Goal: Task Accomplishment & Management: Use online tool/utility

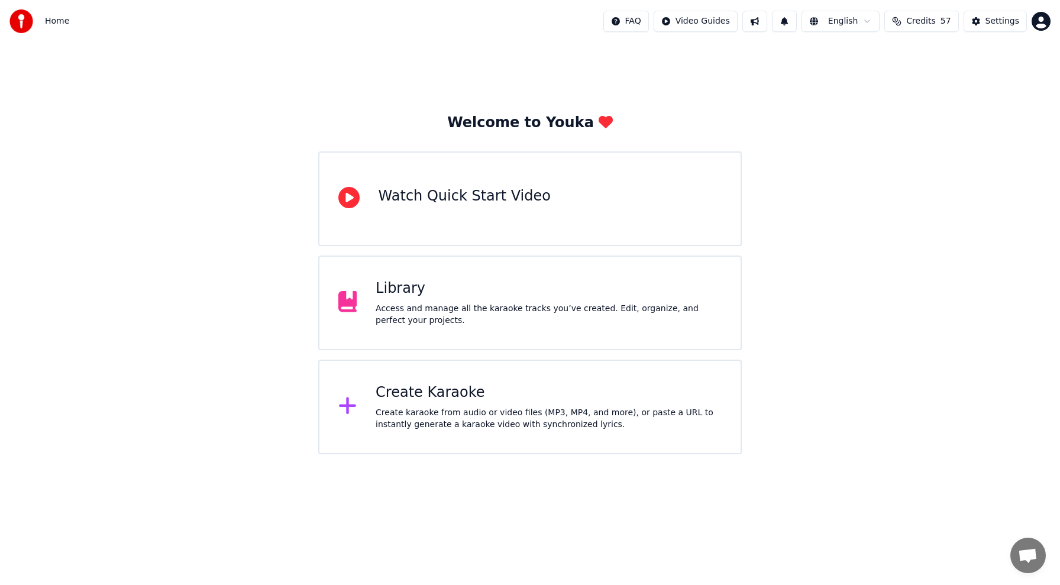
click at [394, 289] on div "Library" at bounding box center [549, 288] width 346 height 19
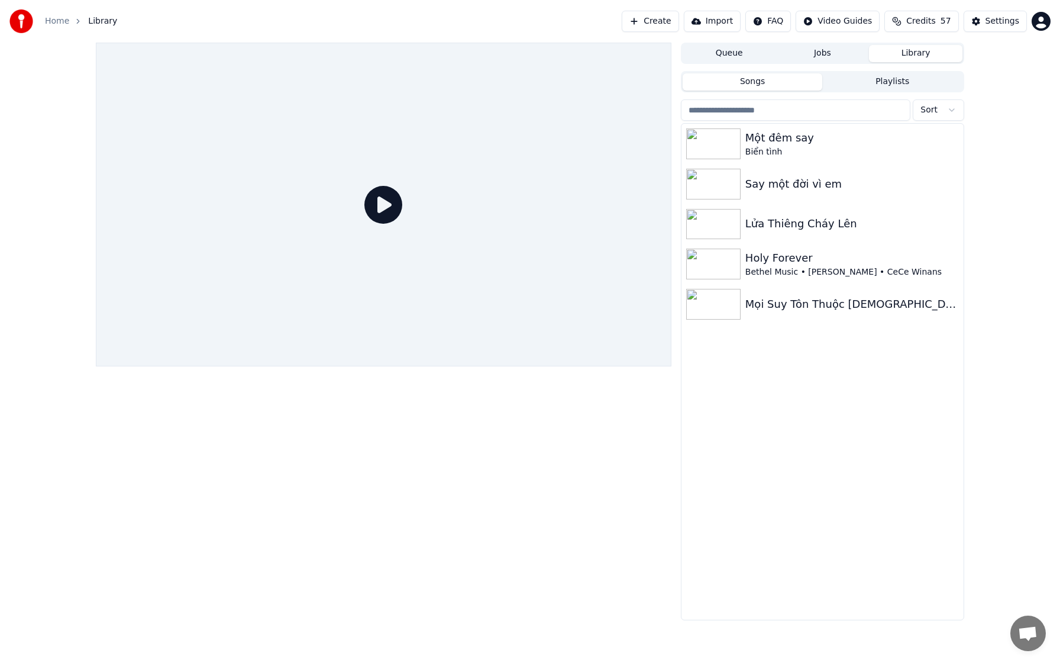
click at [654, 366] on div at bounding box center [384, 205] width 576 height 324
click at [672, 366] on div at bounding box center [384, 205] width 576 height 324
drag, startPoint x: 800, startPoint y: 563, endPoint x: 792, endPoint y: 549, distance: 16.2
click at [672, 366] on div at bounding box center [384, 205] width 576 height 324
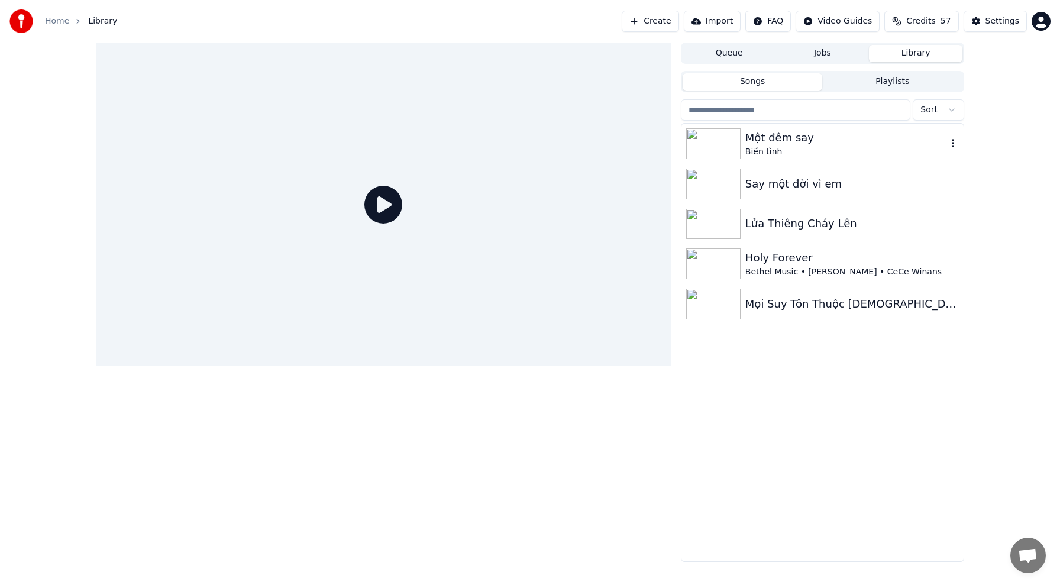
click at [720, 149] on img at bounding box center [713, 143] width 54 height 31
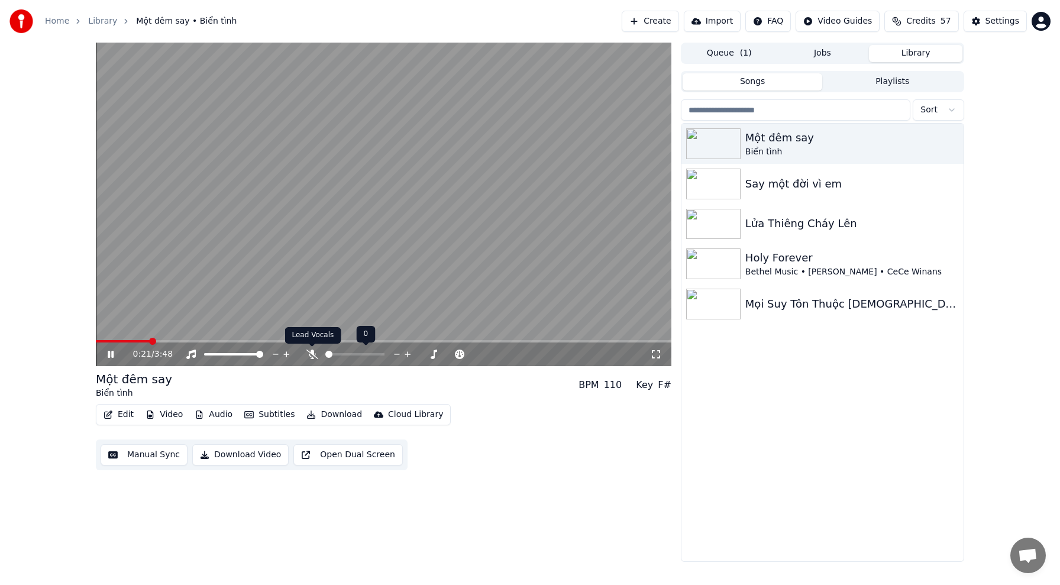
click at [312, 351] on icon at bounding box center [313, 354] width 12 height 9
click at [112, 354] on icon at bounding box center [111, 354] width 6 height 7
click at [108, 357] on icon at bounding box center [110, 354] width 7 height 8
click at [114, 355] on icon at bounding box center [119, 354] width 28 height 9
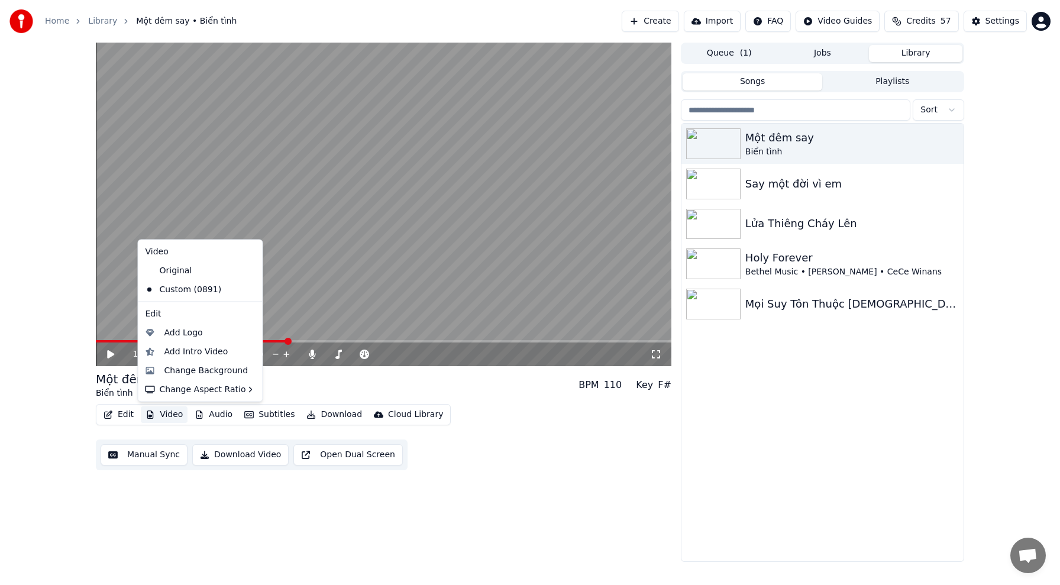
click at [173, 415] on button "Video" at bounding box center [164, 414] width 47 height 17
click at [213, 370] on div "Change Background" at bounding box center [206, 370] width 84 height 12
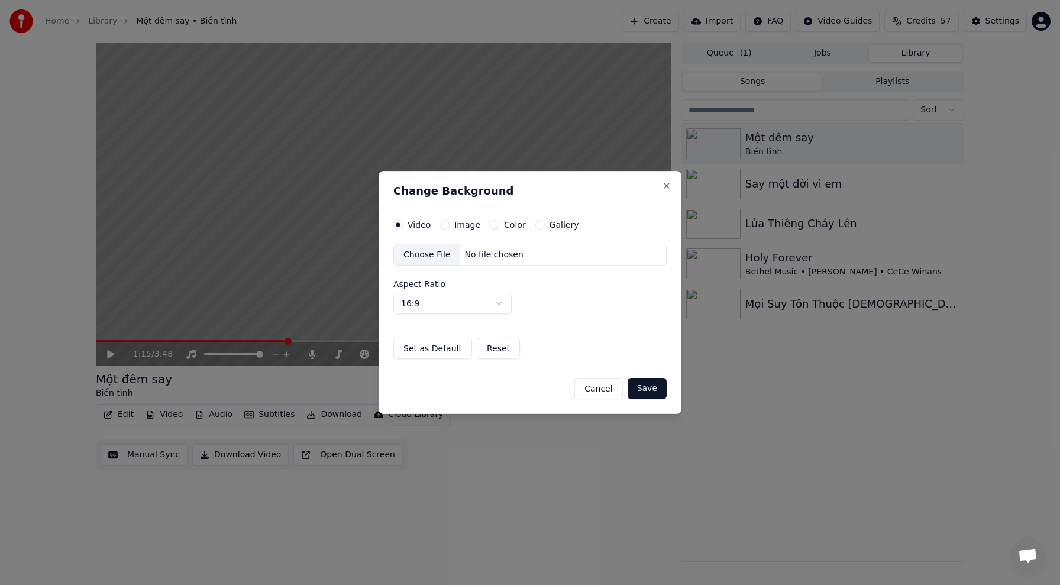
click at [448, 224] on button "Image" at bounding box center [444, 224] width 9 height 9
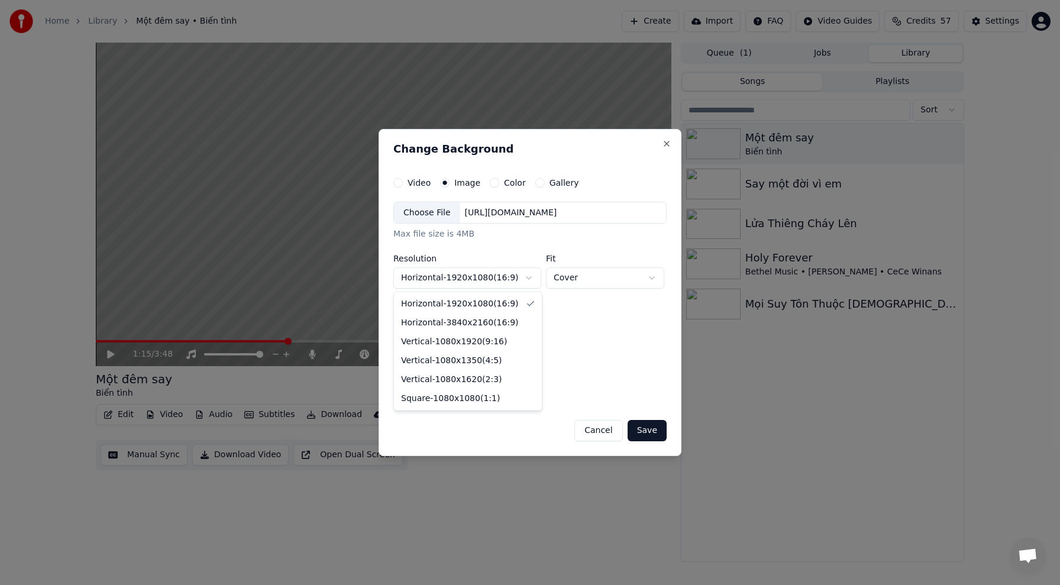
click at [530, 278] on body "**********" at bounding box center [530, 292] width 1060 height 585
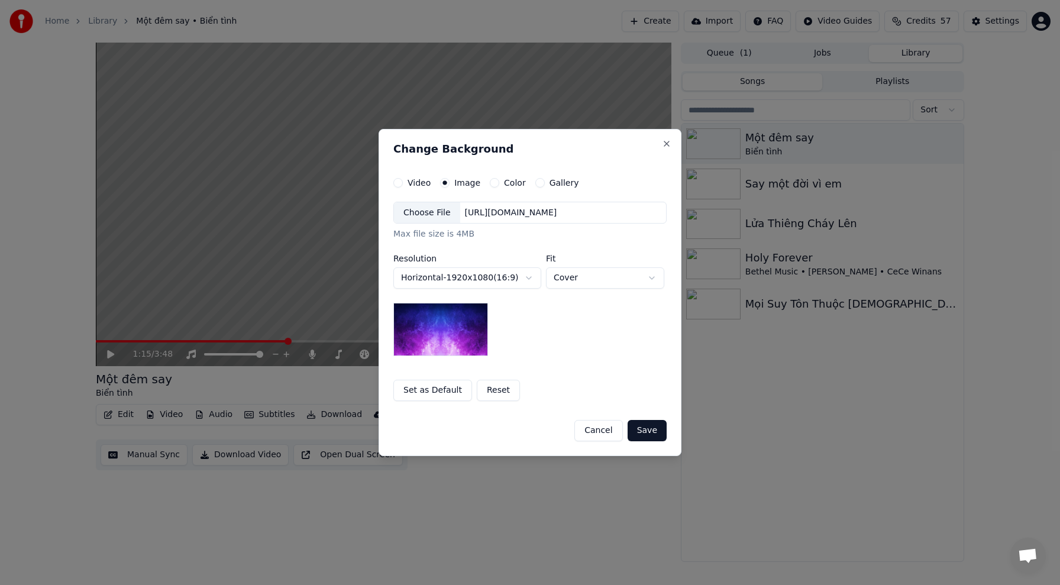
click at [593, 331] on body "**********" at bounding box center [530, 292] width 1060 height 585
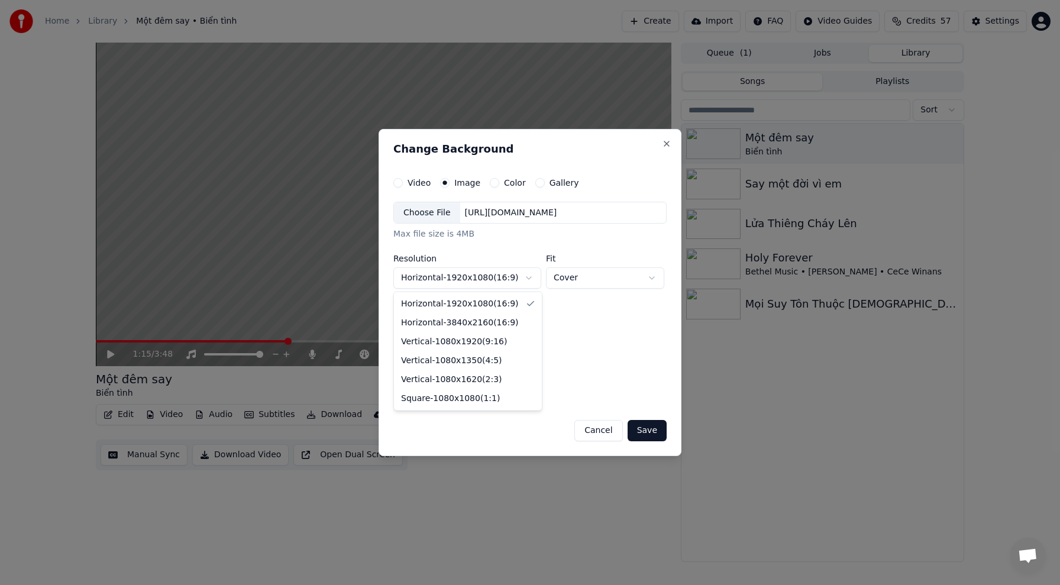
click at [527, 276] on body "**********" at bounding box center [530, 292] width 1060 height 585
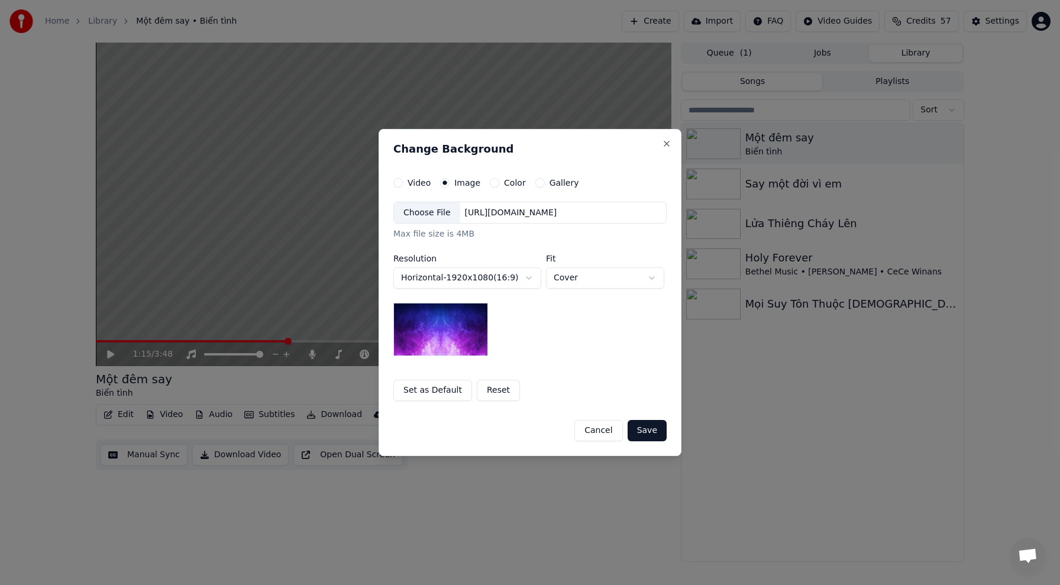
click at [594, 308] on body "**********" at bounding box center [530, 292] width 1060 height 585
click at [433, 209] on div "Choose File" at bounding box center [427, 212] width 66 height 21
click at [650, 430] on button "Save" at bounding box center [647, 430] width 39 height 21
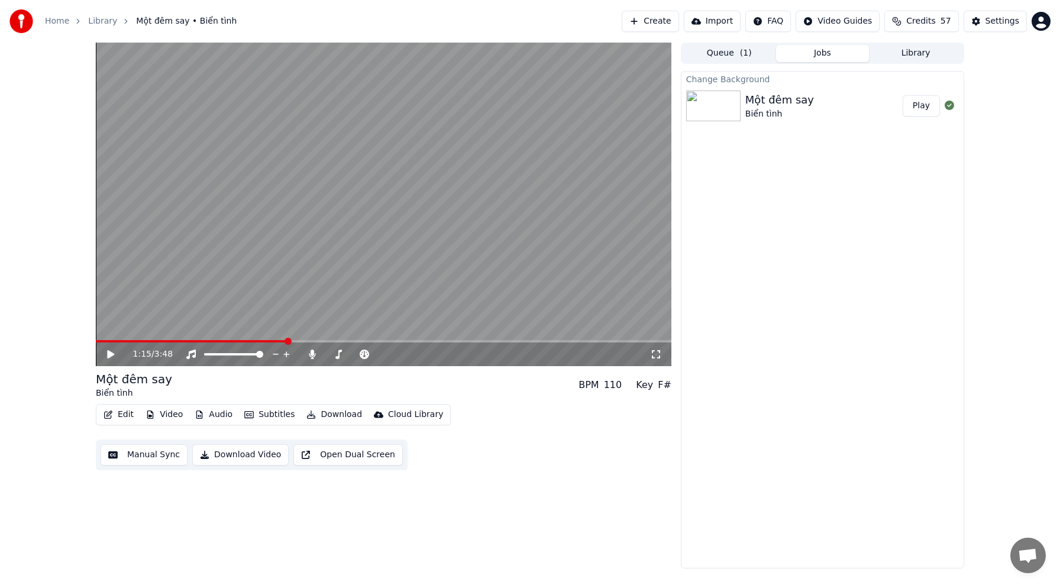
click at [921, 109] on button "Play" at bounding box center [921, 105] width 37 height 21
click at [109, 353] on icon at bounding box center [111, 354] width 6 height 7
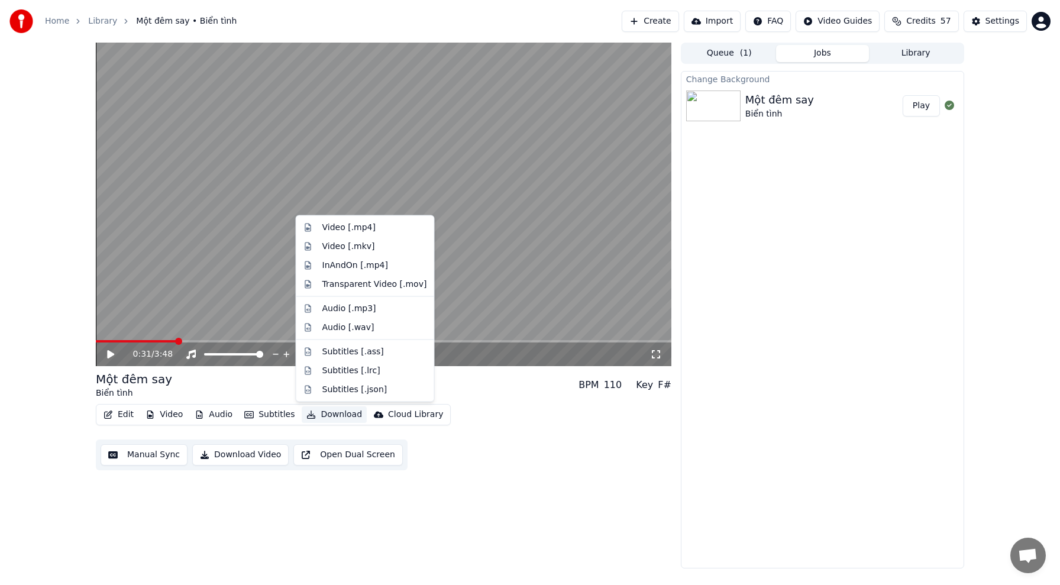
click at [328, 414] on button "Download" at bounding box center [334, 414] width 65 height 17
click at [380, 230] on div "Video [.mp4]" at bounding box center [374, 228] width 105 height 12
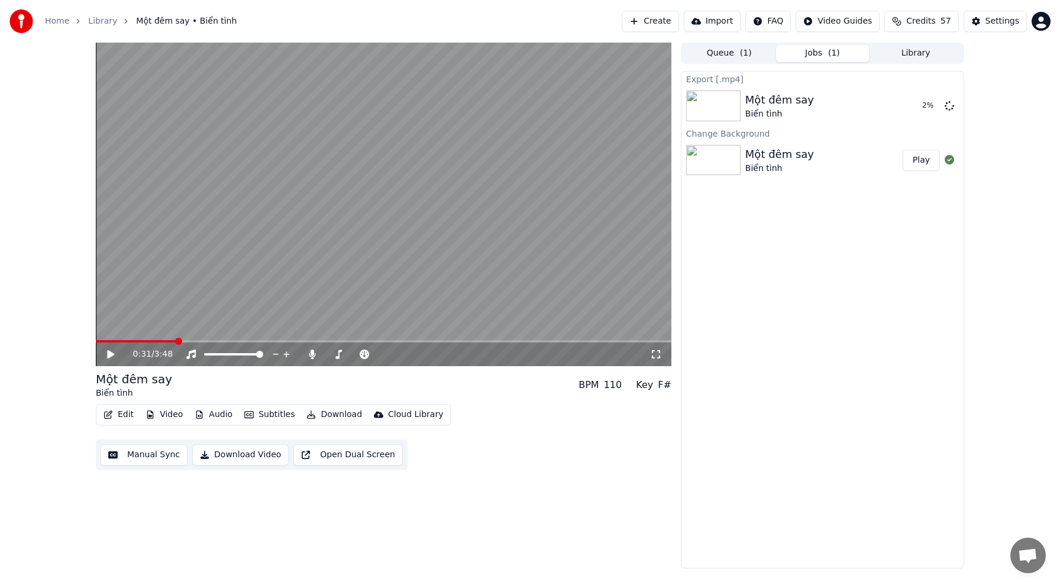
click at [218, 415] on button "Audio" at bounding box center [213, 414] width 47 height 17
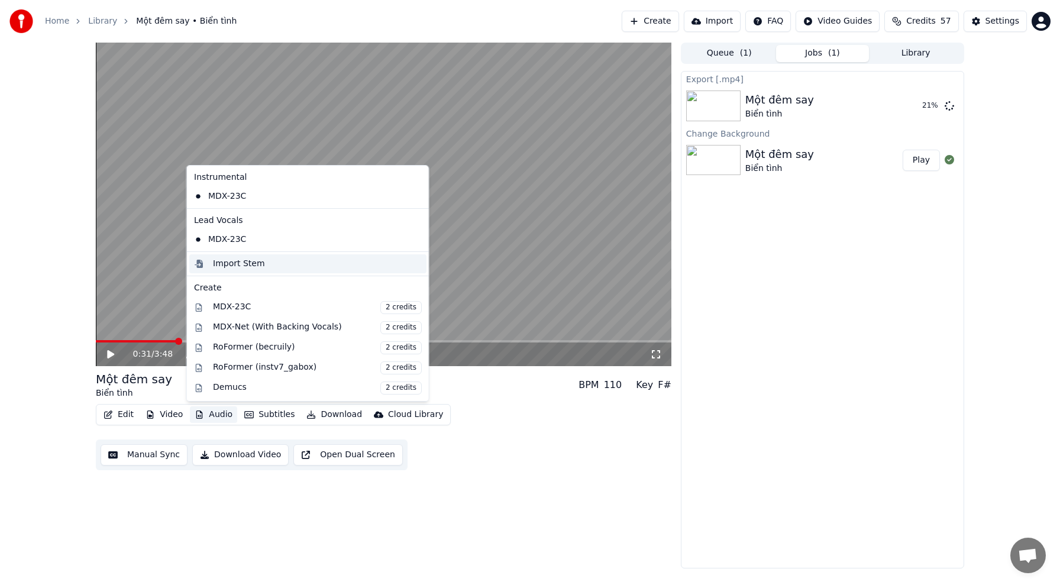
click at [238, 265] on div "Import Stem" at bounding box center [239, 264] width 52 height 12
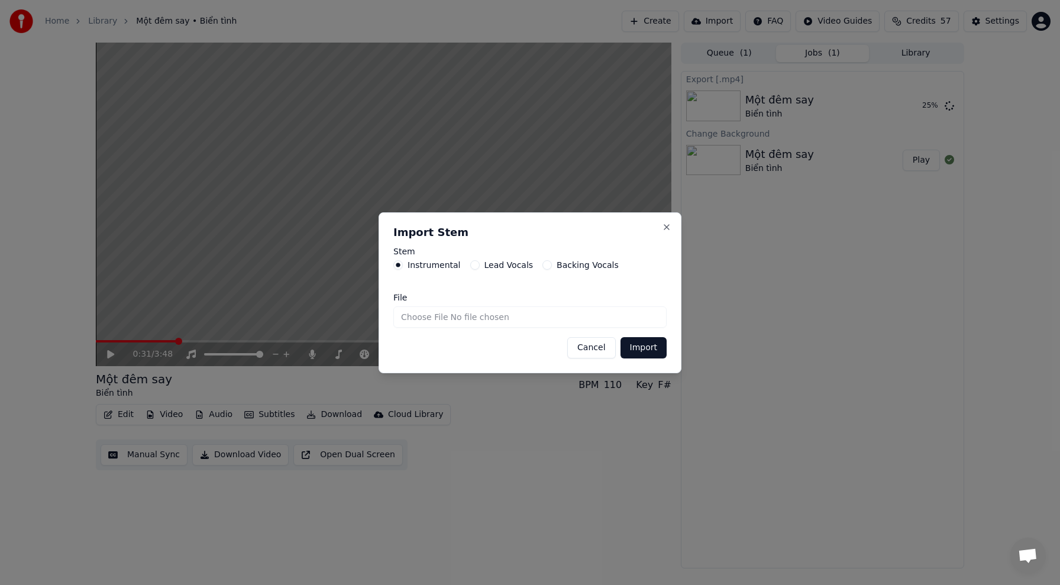
click at [437, 314] on input "File" at bounding box center [529, 317] width 273 height 21
type input "**********"
click at [588, 350] on button "Cancel" at bounding box center [591, 347] width 48 height 21
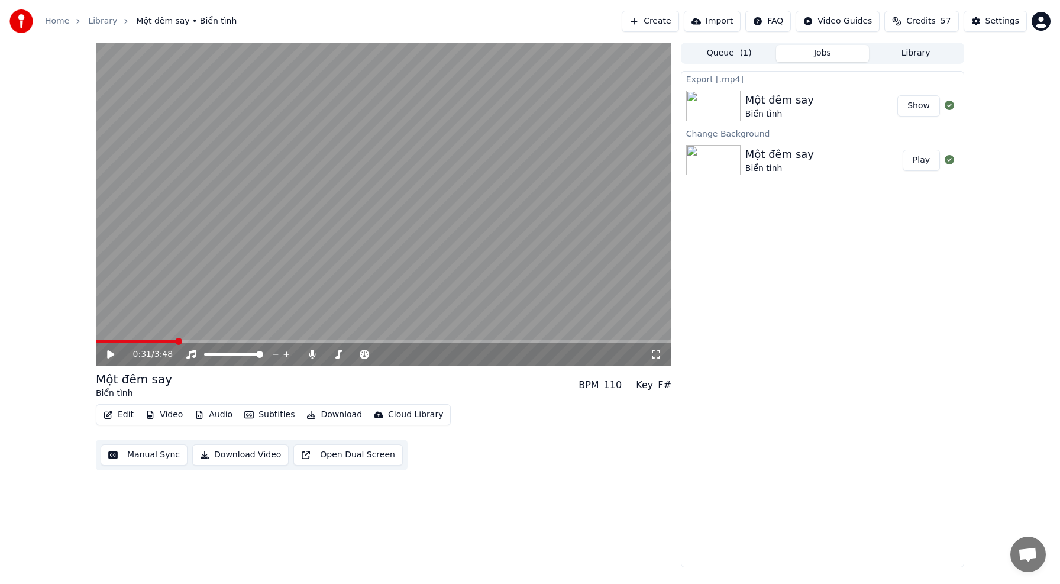
click at [922, 107] on button "Show" at bounding box center [919, 105] width 43 height 21
